Goal: Transaction & Acquisition: Purchase product/service

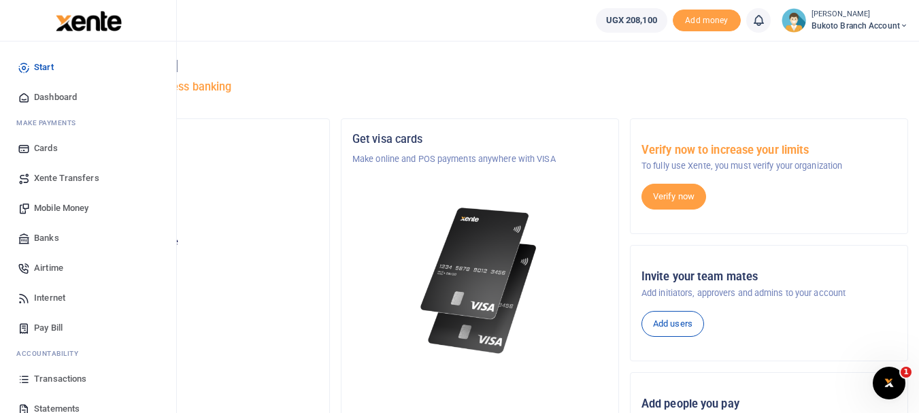
click at [56, 404] on span "Statements" at bounding box center [57, 409] width 46 height 14
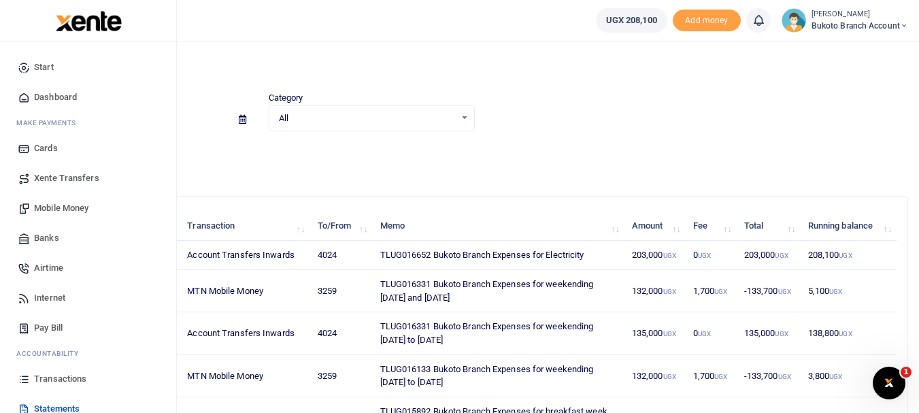
click at [42, 332] on span "Pay Bill" at bounding box center [48, 328] width 29 height 14
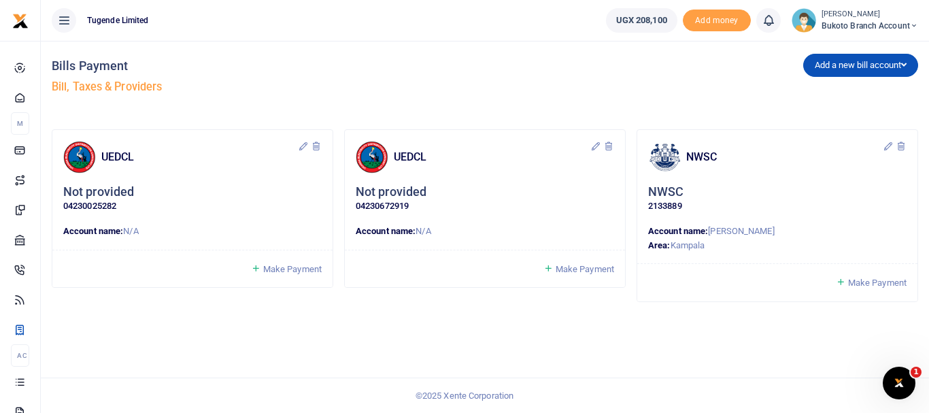
click at [305, 94] on div "Bills Payment Bill, Taxes & Providers" at bounding box center [266, 80] width 428 height 78
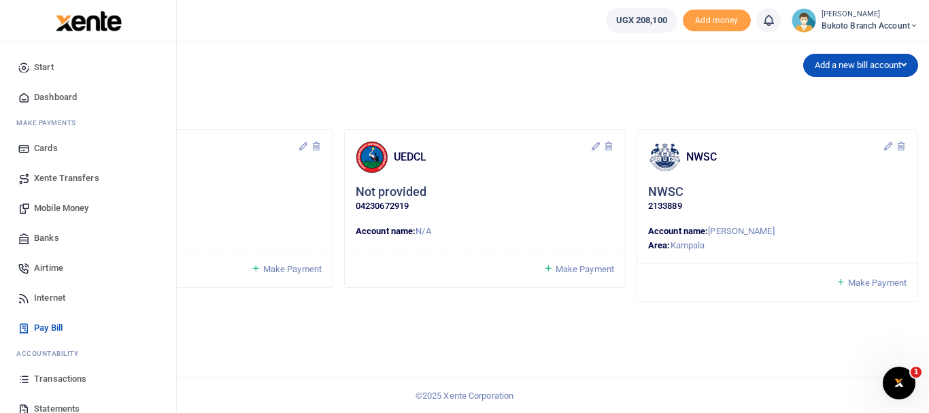
click at [47, 406] on span "Statements" at bounding box center [57, 409] width 46 height 14
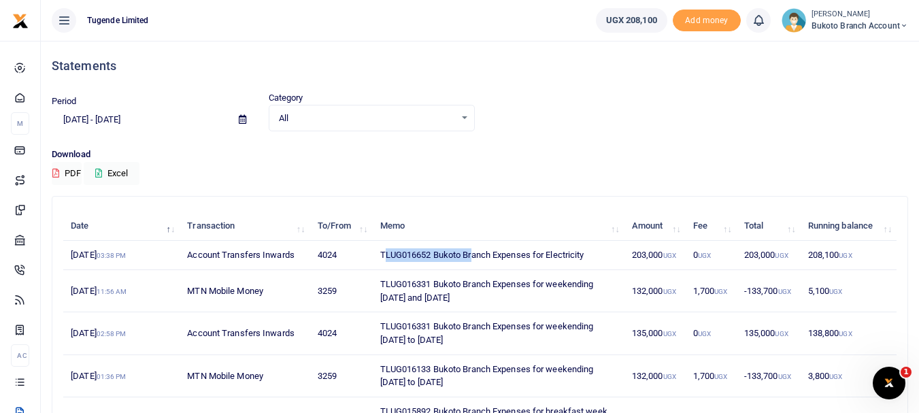
drag, startPoint x: 383, startPoint y: 250, endPoint x: 473, endPoint y: 267, distance: 92.0
click at [473, 267] on td "TLUG016652 Bukoto Branch Expenses for Electricity" at bounding box center [498, 255] width 252 height 29
drag, startPoint x: 379, startPoint y: 254, endPoint x: 589, endPoint y: 257, distance: 210.2
click at [589, 257] on td "TLUG016652 Bukoto Branch Expenses for Electricity" at bounding box center [498, 255] width 252 height 29
copy td "TLUG016652 Bukoto Branch Expenses for Electricity"
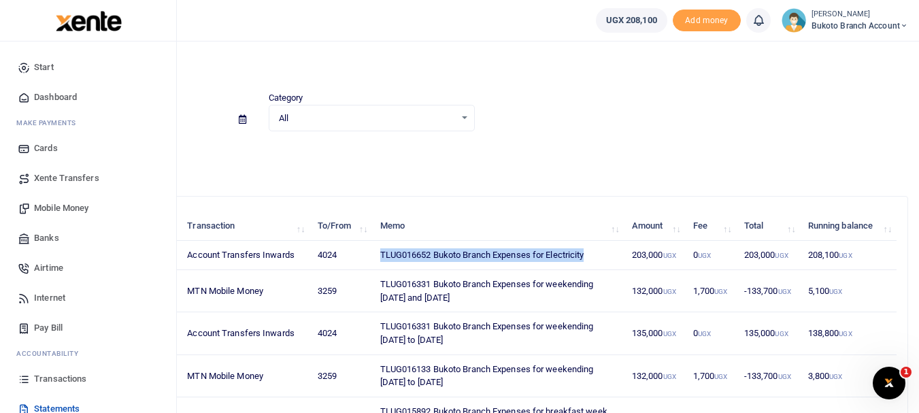
click at [50, 326] on span "Pay Bill" at bounding box center [48, 328] width 29 height 14
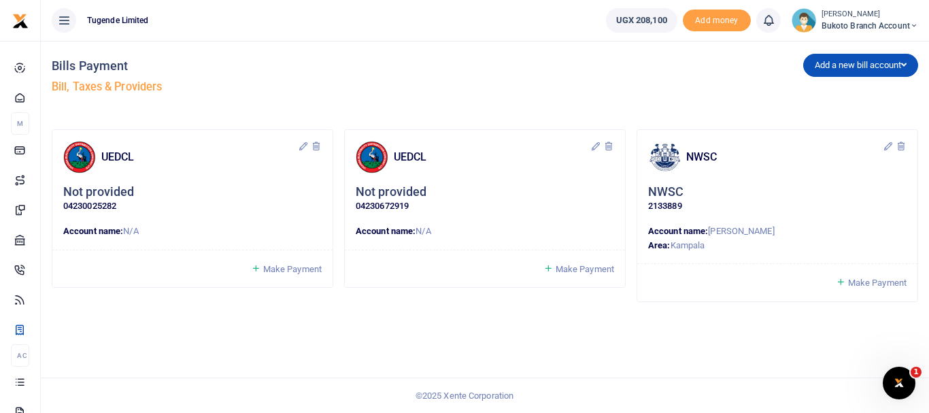
click at [556, 264] on span "Make Payment" at bounding box center [585, 269] width 58 height 10
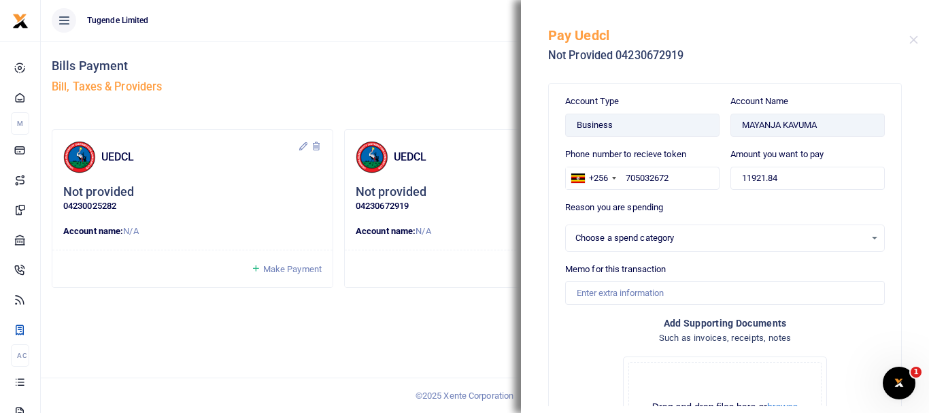
select select
click at [672, 183] on input "705032672" at bounding box center [642, 178] width 154 height 23
type input "7"
type input "757138518"
click at [649, 302] on input "Memo for this transaction" at bounding box center [725, 292] width 320 height 23
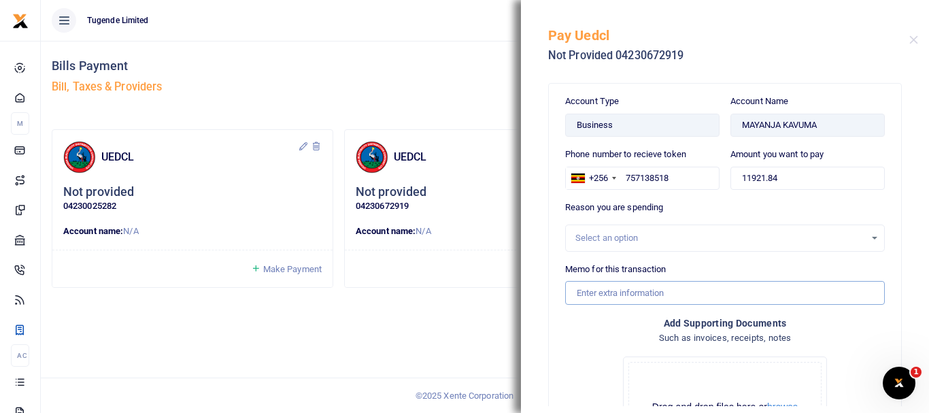
paste input "TLUG016652 Bukoto Branch Expenses for Electricity"
type input "TLUG016652 Bukoto Branch Expenses for Electricity"
click at [798, 171] on input "11921.84" at bounding box center [807, 178] width 154 height 23
type input "1"
type input "130,000"
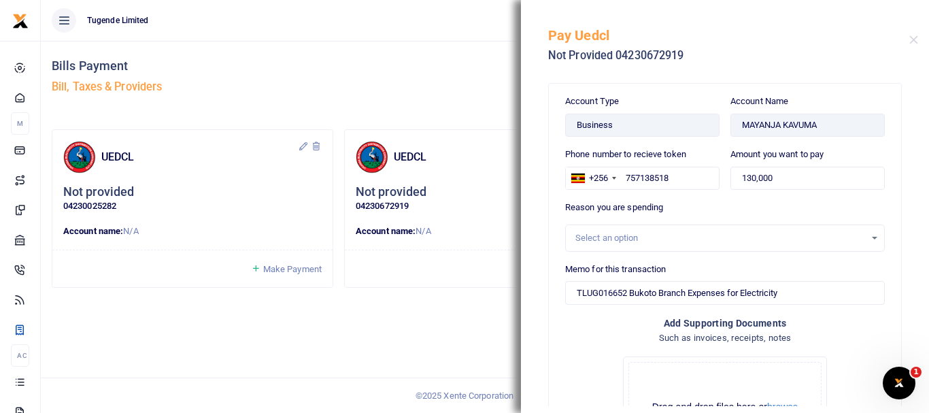
click at [718, 204] on div "Reason you are spending Select an option" at bounding box center [725, 226] width 320 height 51
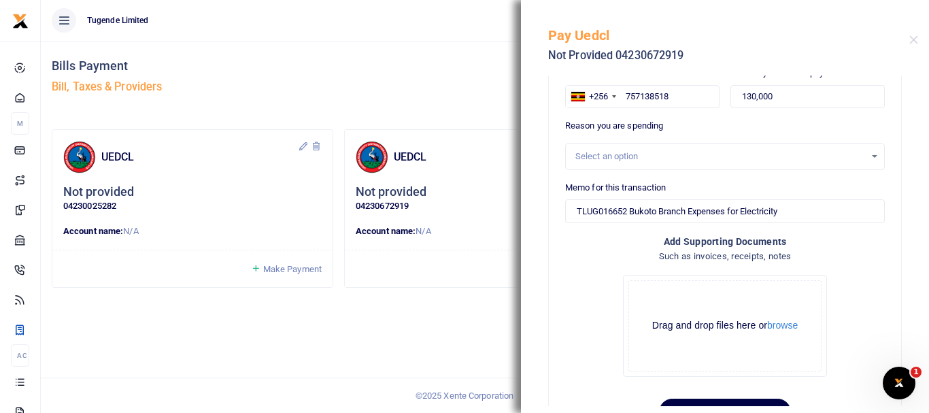
scroll to position [134, 0]
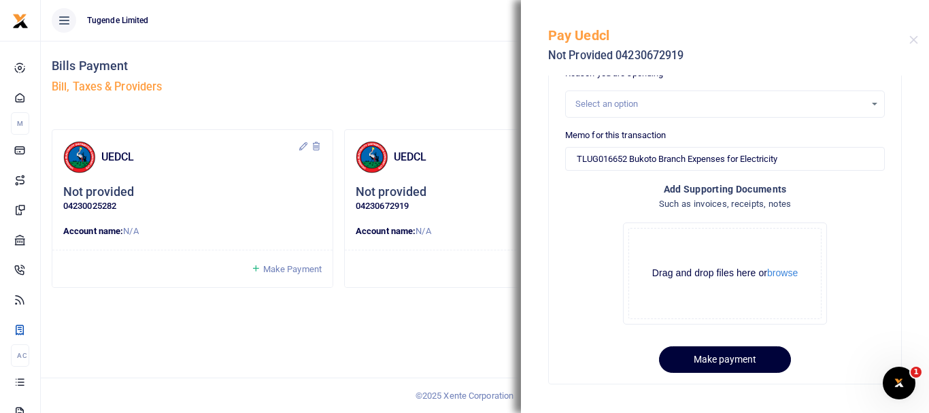
click at [688, 349] on button "Make payment" at bounding box center [725, 359] width 132 height 27
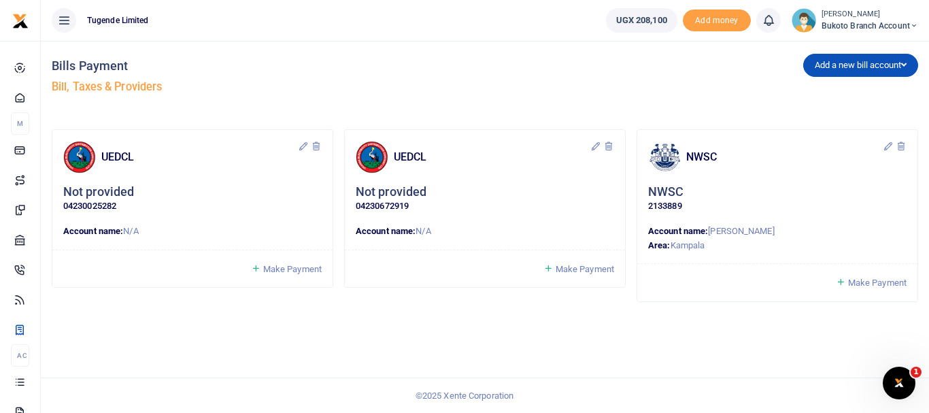
click at [309, 267] on span "Make Payment" at bounding box center [292, 269] width 58 height 10
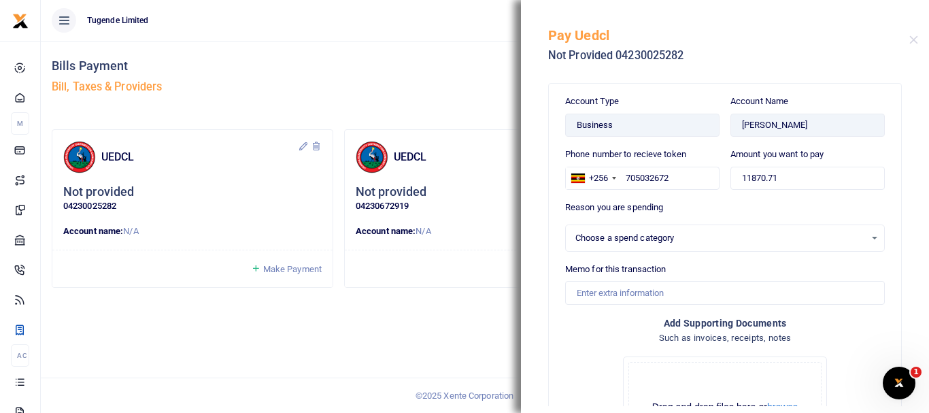
select select
click at [683, 182] on input "705032672" at bounding box center [642, 178] width 154 height 23
type input "7"
type input "757138518"
click at [829, 174] on input "11870.71" at bounding box center [807, 178] width 154 height 23
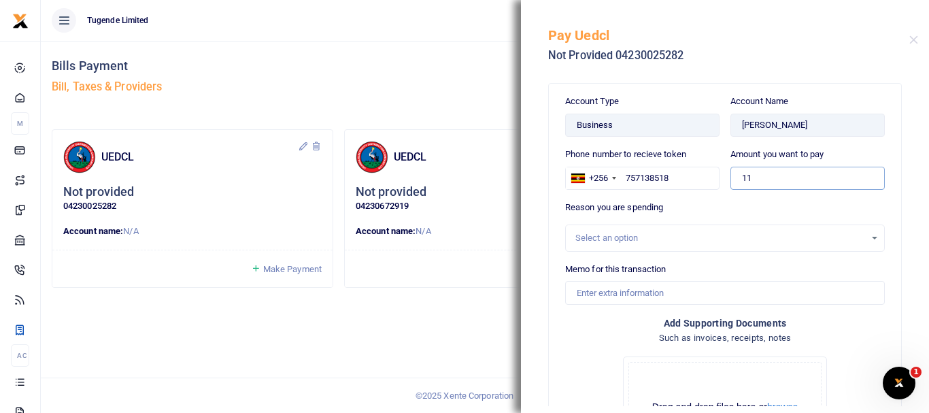
type input "1"
type input "70,000"
click at [653, 301] on input "Memo for this transaction" at bounding box center [725, 292] width 320 height 23
paste input "TLUG016652 Bukoto Branch Expenses for Electricity"
type input "TLUG016652 Bukoto Branch Expenses for Electricity"
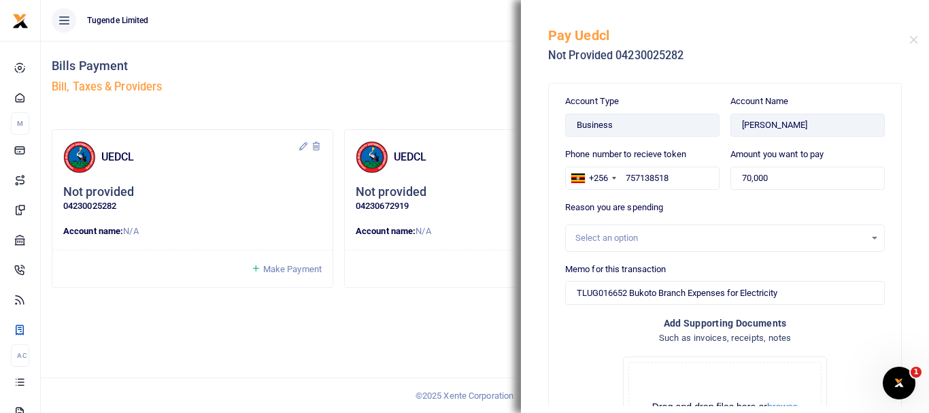
click at [619, 329] on h4 "Add supporting Documents" at bounding box center [725, 323] width 320 height 15
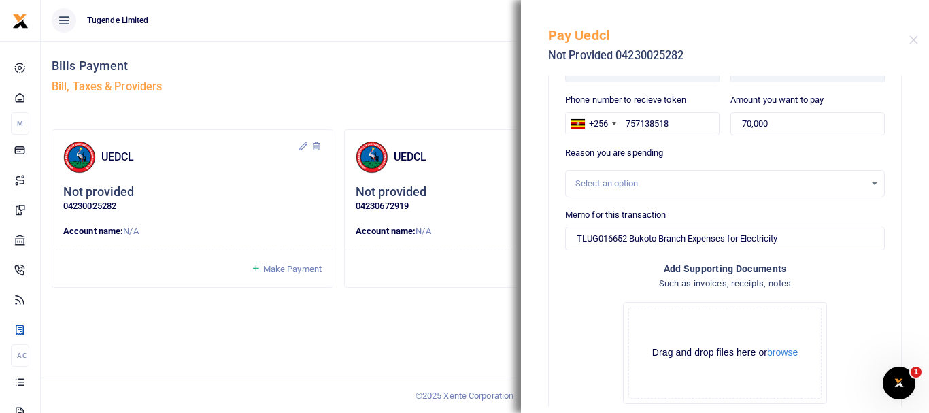
scroll to position [134, 0]
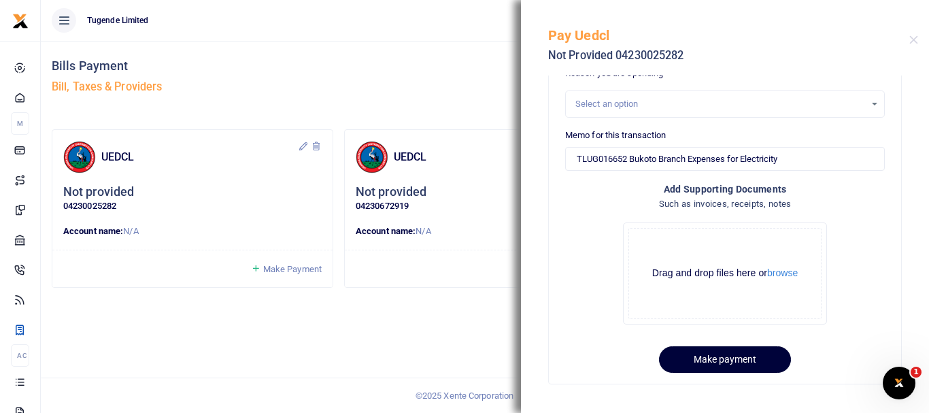
click at [722, 360] on button "Make payment" at bounding box center [725, 359] width 132 height 27
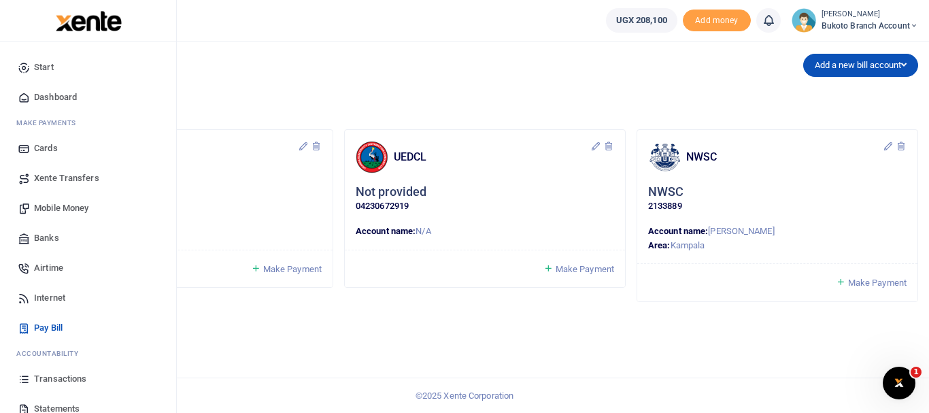
click at [71, 385] on span "Transactions" at bounding box center [60, 379] width 52 height 14
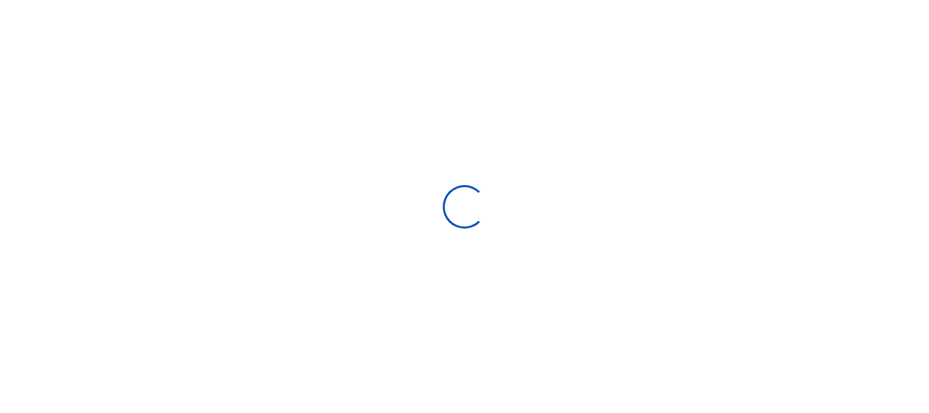
select select
type input "08/17/2025 - 09/15/2025"
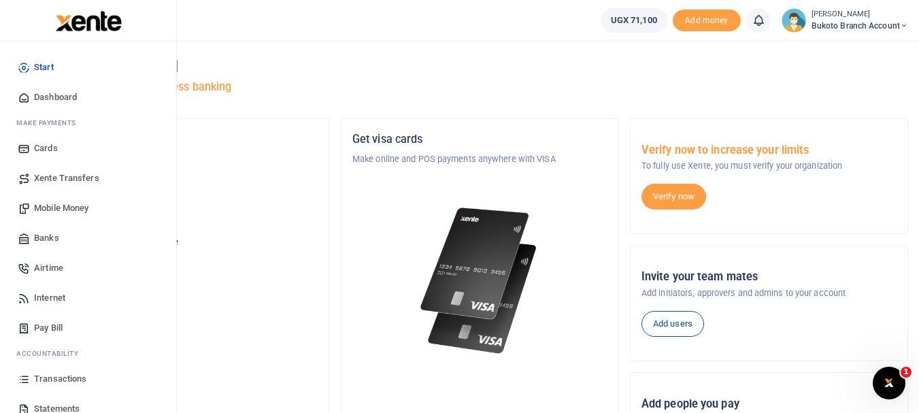
click at [59, 407] on span "Statements" at bounding box center [57, 409] width 46 height 14
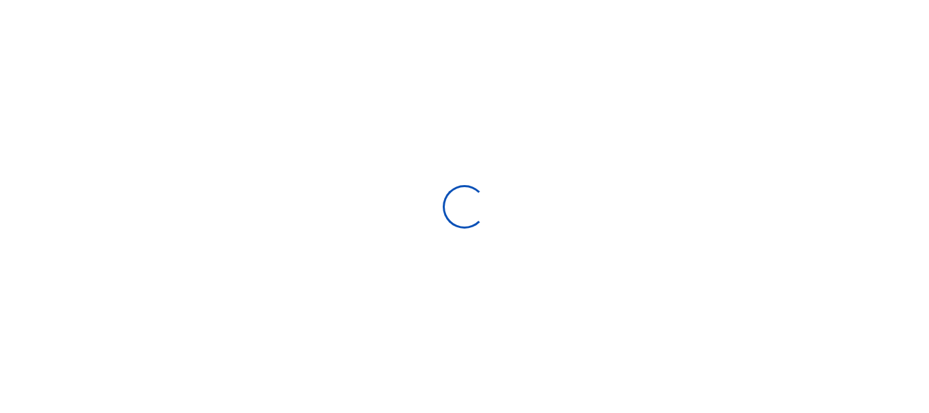
type input "[DATE] - [DATE]"
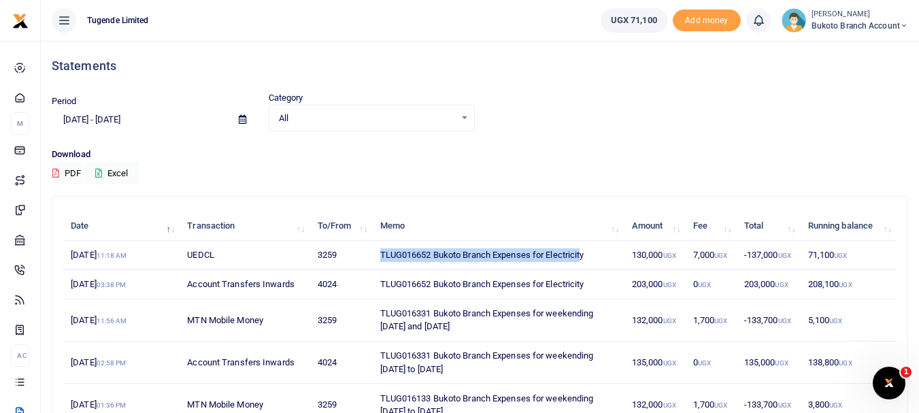
drag, startPoint x: 379, startPoint y: 256, endPoint x: 586, endPoint y: 245, distance: 206.3
click at [586, 245] on td "TLUG016652 Bukoto Branch Expenses for Electricity" at bounding box center [498, 255] width 252 height 29
click at [413, 256] on td "TLUG016652 Bukoto Branch Expenses for Electricity" at bounding box center [498, 255] width 252 height 29
drag, startPoint x: 379, startPoint y: 252, endPoint x: 599, endPoint y: 252, distance: 219.7
click at [599, 252] on td "TLUG016652 Bukoto Branch Expenses for Electricity" at bounding box center [498, 255] width 252 height 29
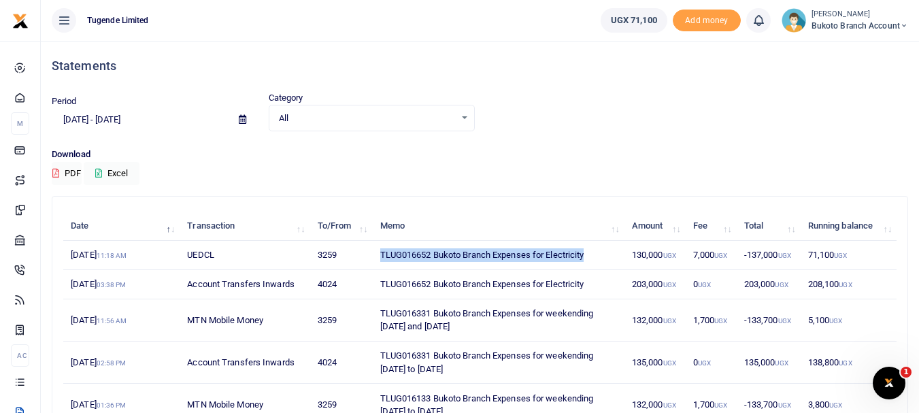
copy td "TLUG016652 Bukoto Branch Expenses for Electricity"
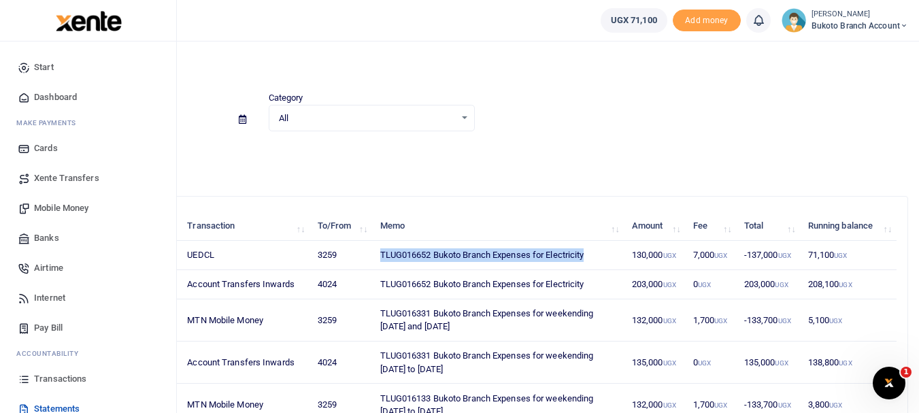
click at [61, 103] on span "Dashboard" at bounding box center [55, 97] width 43 height 14
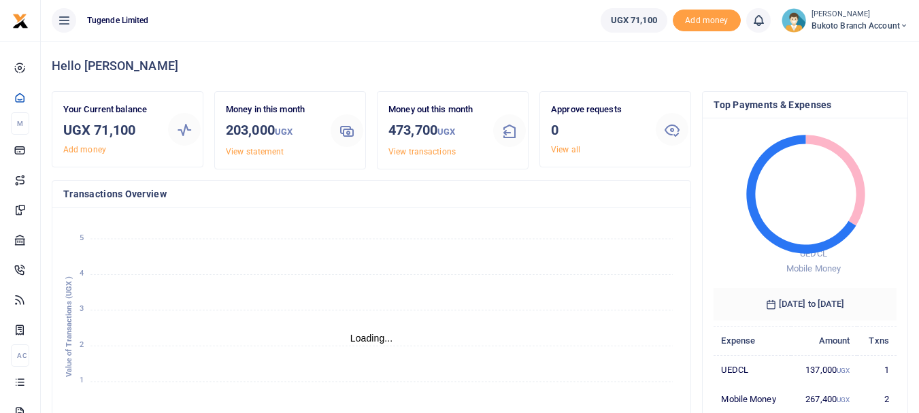
scroll to position [11, 11]
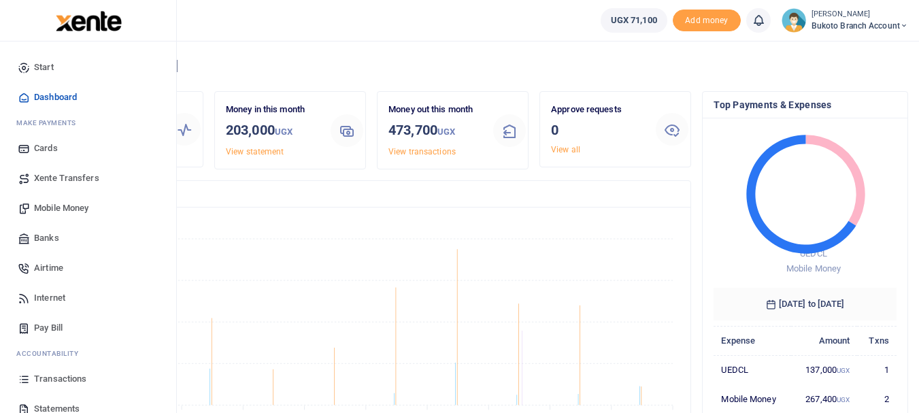
click at [26, 383] on icon at bounding box center [24, 379] width 12 height 12
